Goal: Entertainment & Leisure: Consume media (video, audio)

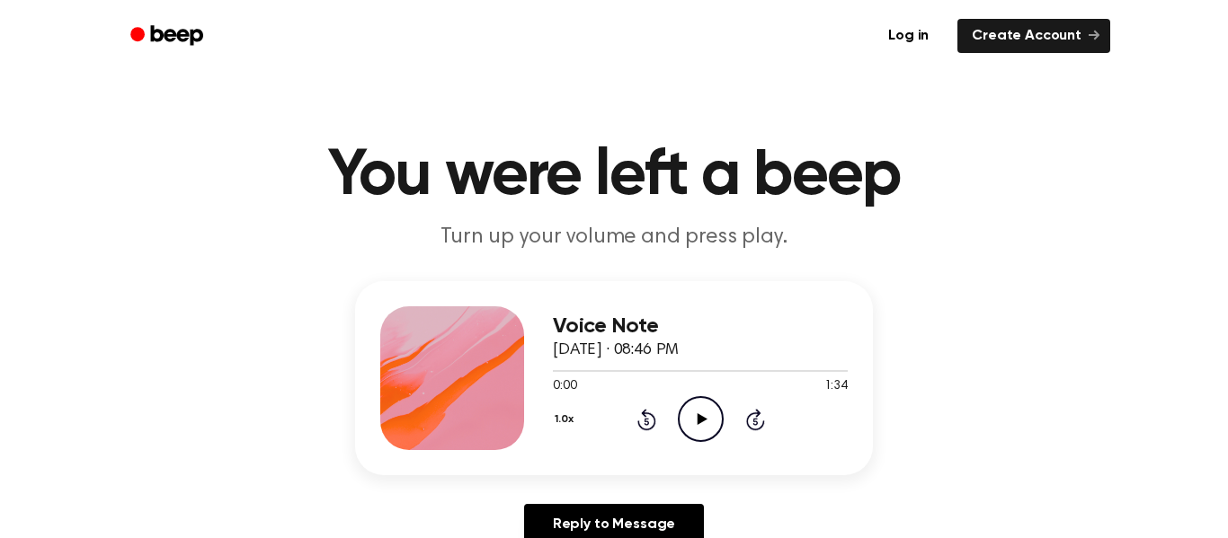
click at [697, 405] on icon "Play Audio" at bounding box center [701, 419] width 46 height 46
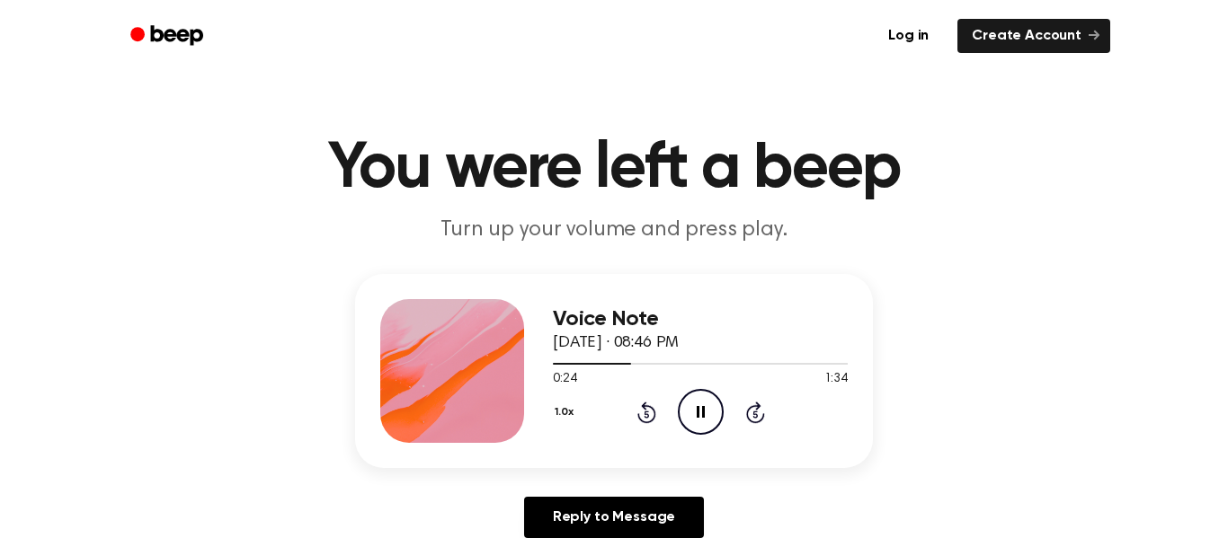
click at [559, 423] on button "1.0x" at bounding box center [566, 412] width 27 height 31
click at [597, 496] on div "0.8x" at bounding box center [587, 487] width 69 height 33
click at [563, 414] on button "0.8x" at bounding box center [568, 412] width 31 height 31
click at [586, 515] on span "1.0x" at bounding box center [582, 512] width 22 height 19
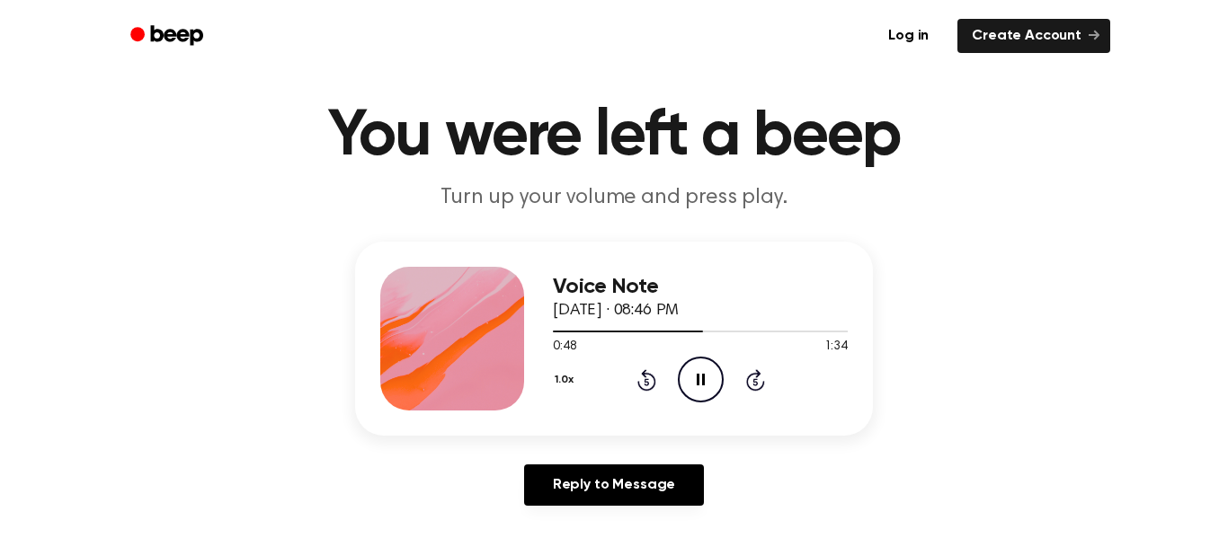
scroll to position [32, 0]
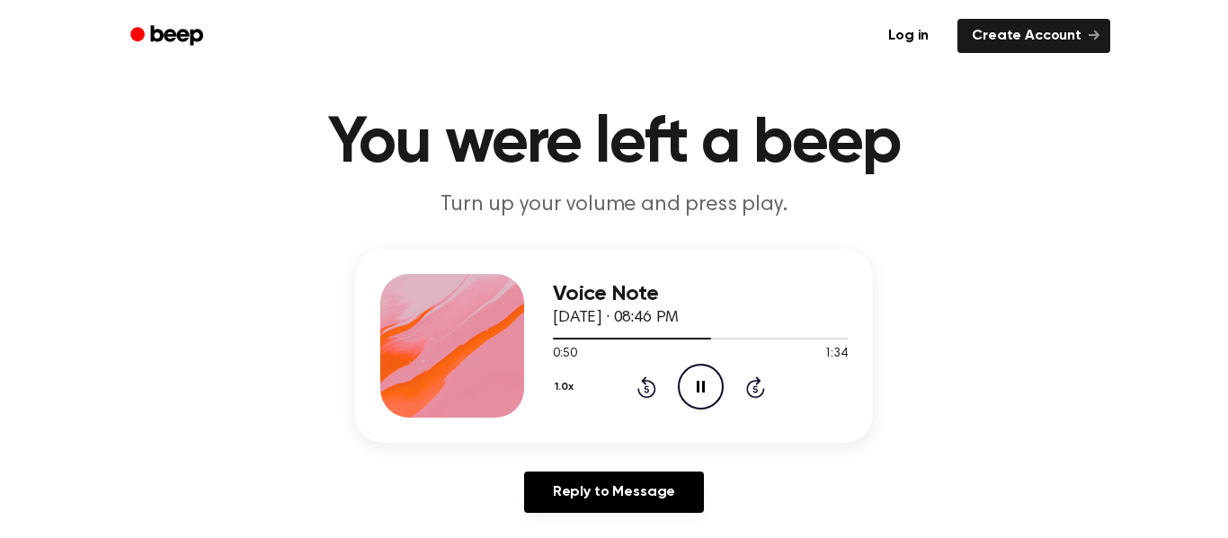
click at [269, 355] on div "Voice Note [DATE] · 08:46 PM 0:50 1:34 Your browser does not support the [objec…" at bounding box center [614, 388] width 1185 height 279
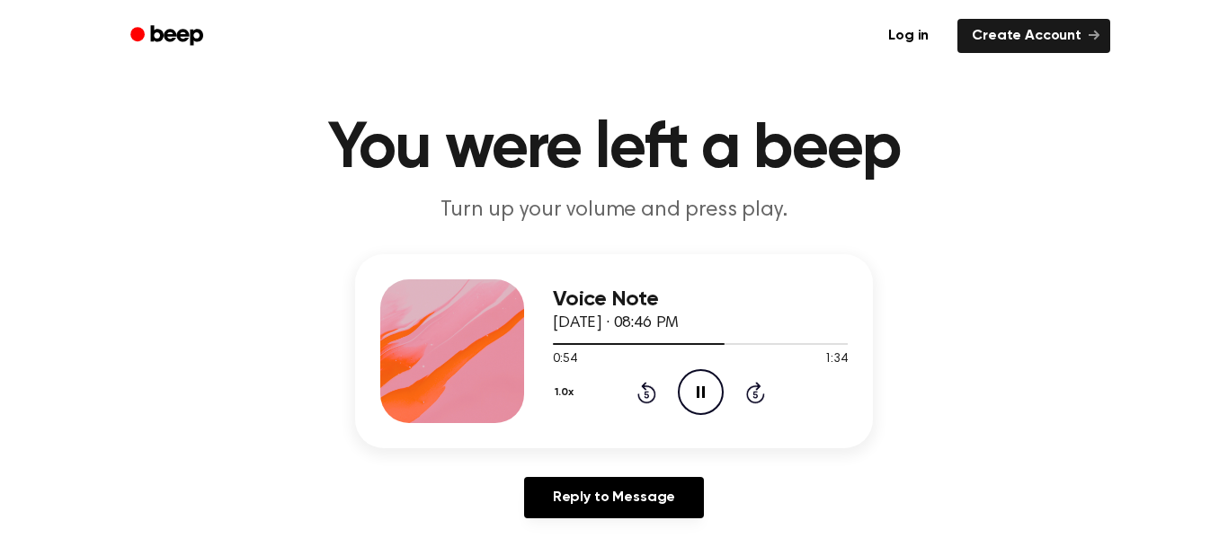
click at [459, 214] on p "Turn up your volume and press play." at bounding box center [614, 211] width 690 height 30
click at [464, 208] on p "Turn up your volume and press play." at bounding box center [614, 211] width 690 height 30
click at [177, 19] on link "Beep" at bounding box center [169, 36] width 102 height 35
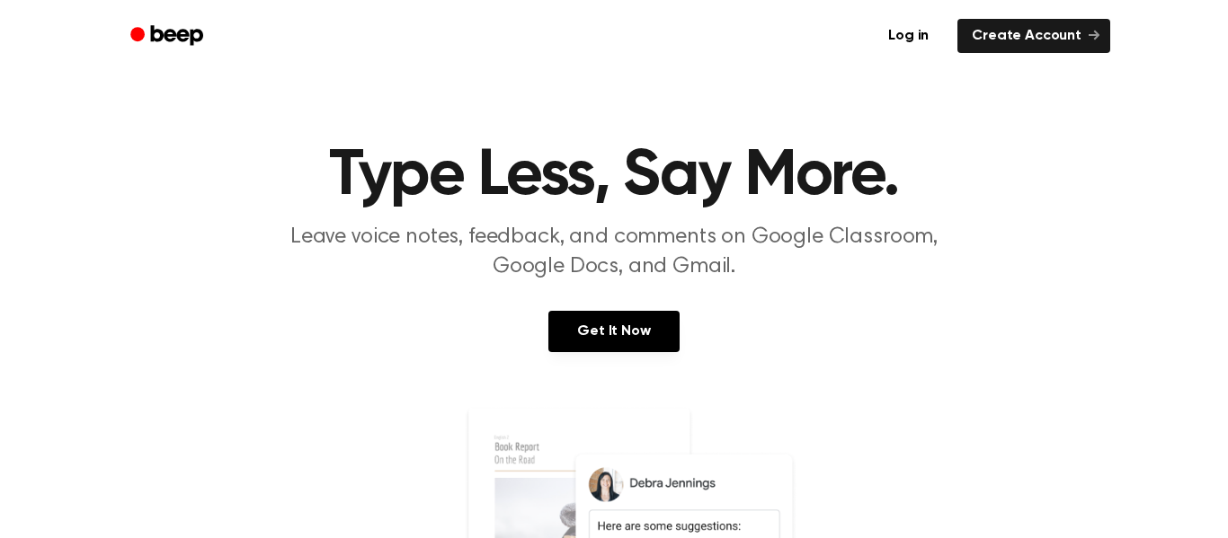
click at [175, 34] on icon "Beep" at bounding box center [177, 35] width 52 height 20
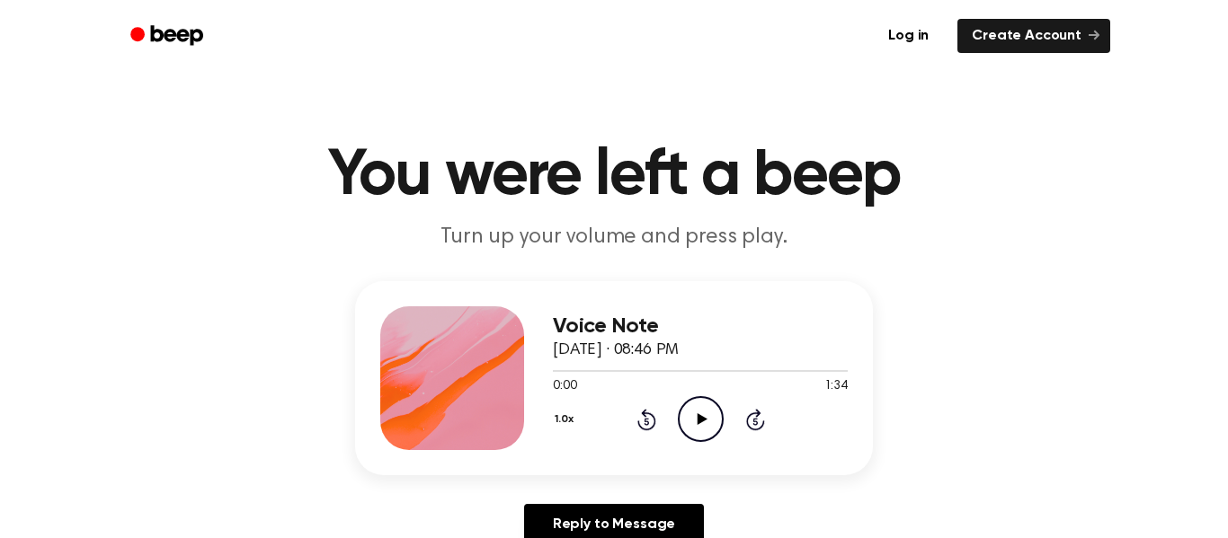
click at [711, 416] on icon "Play Audio" at bounding box center [701, 419] width 46 height 46
click at [747, 425] on icon at bounding box center [755, 420] width 19 height 22
click at [748, 424] on icon at bounding box center [755, 420] width 19 height 22
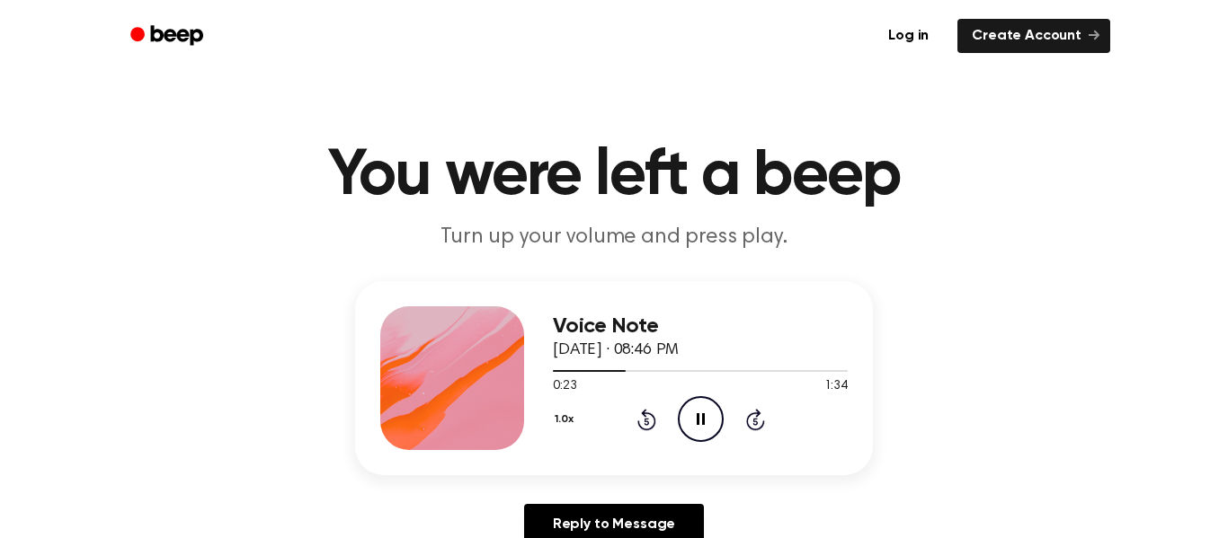
click at [741, 419] on div "1.0x Rewind 5 seconds Pause Audio Skip 5 seconds" at bounding box center [700, 419] width 295 height 46
click at [753, 423] on icon "Skip 5 seconds" at bounding box center [755, 419] width 20 height 23
click at [654, 423] on icon at bounding box center [646, 420] width 19 height 22
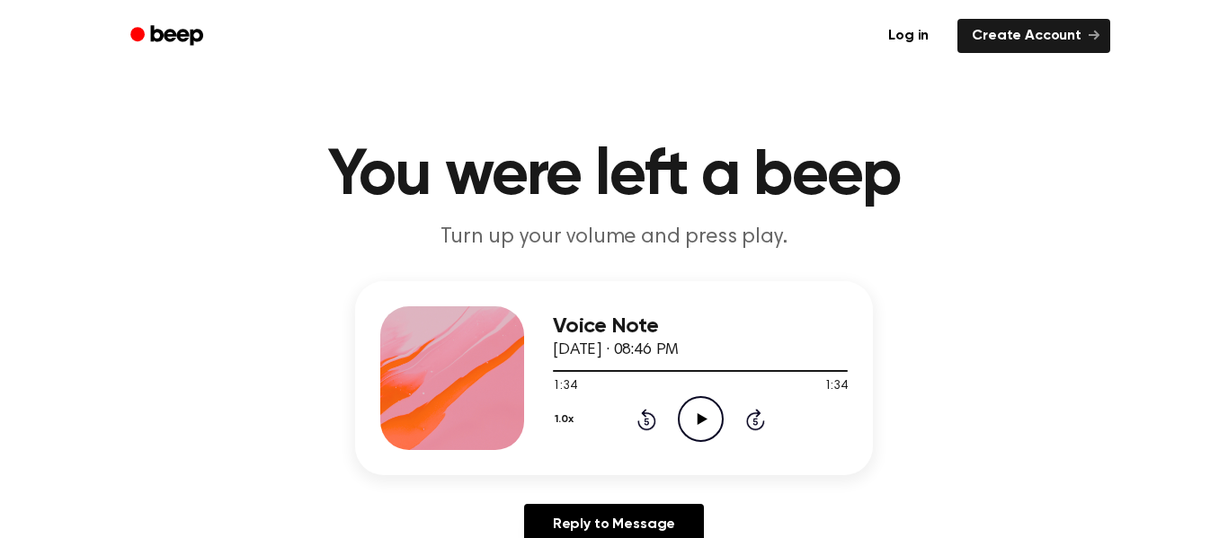
click at [642, 413] on icon at bounding box center [646, 420] width 19 height 22
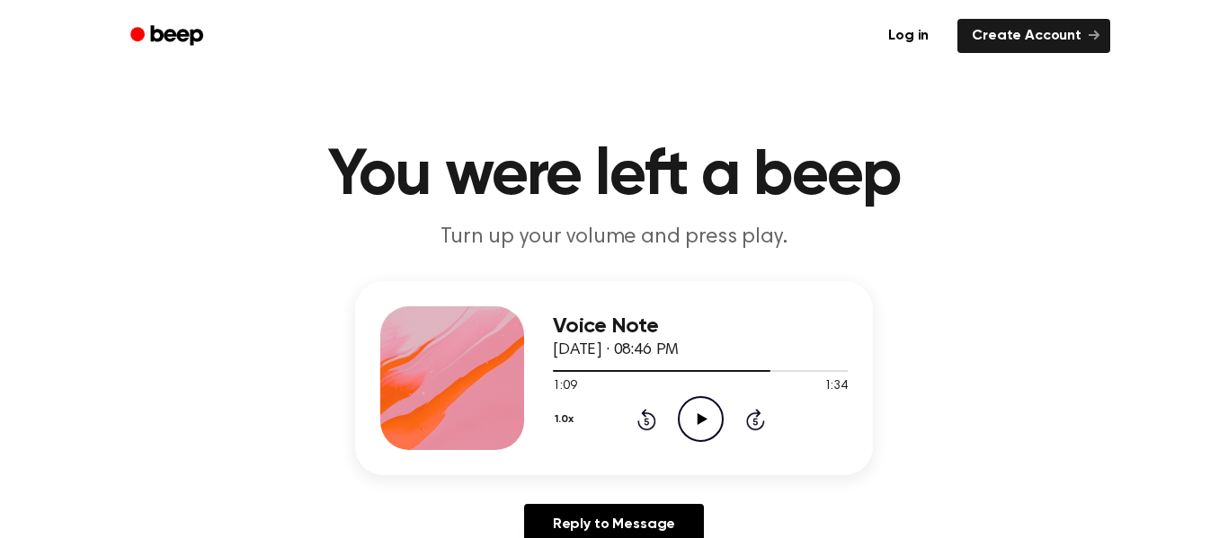
click at [693, 411] on icon "Play Audio" at bounding box center [701, 419] width 46 height 46
click at [737, 419] on div "1.0x Rewind 5 seconds Pause Audio Skip 5 seconds" at bounding box center [700, 419] width 295 height 46
click at [752, 420] on icon "Skip 5 seconds" at bounding box center [755, 419] width 20 height 23
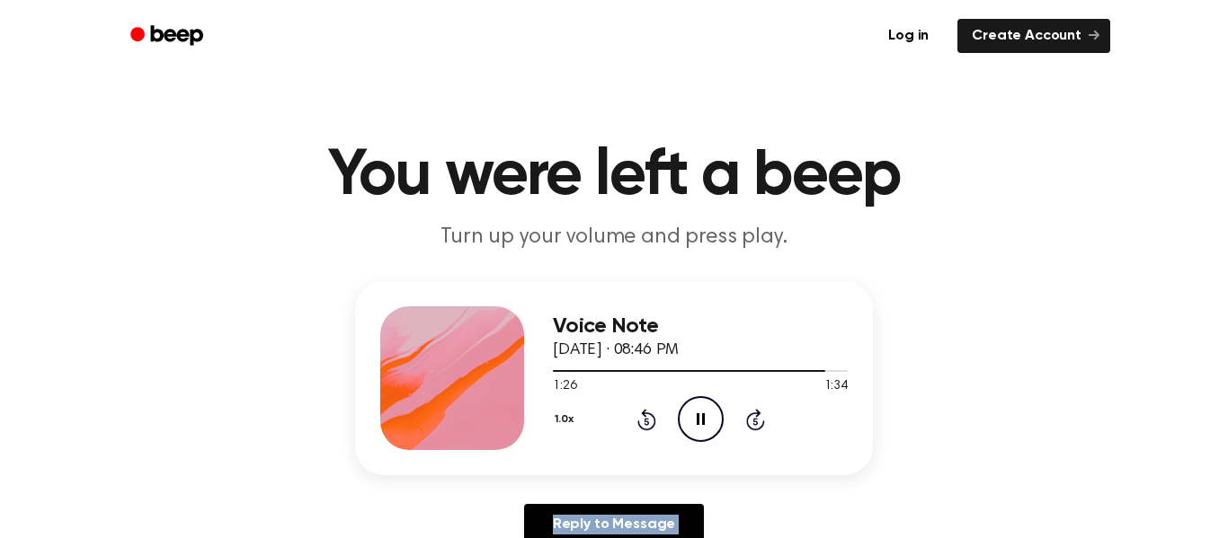
click at [752, 420] on icon "Skip 5 seconds" at bounding box center [755, 419] width 20 height 23
click at [679, 413] on circle at bounding box center [701, 419] width 44 height 44
